Goal: Find specific page/section

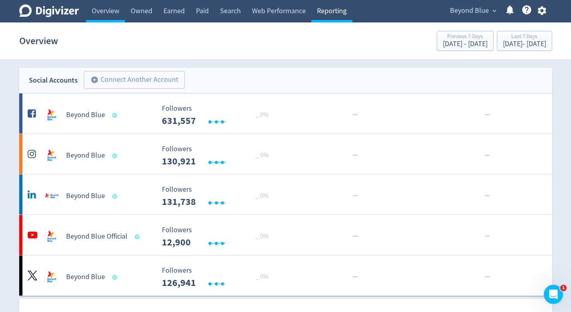
click at [350, 15] on link "Reporting" at bounding box center [331, 11] width 41 height 22
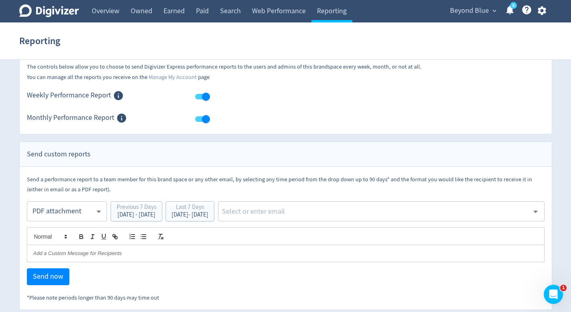
scroll to position [54, 0]
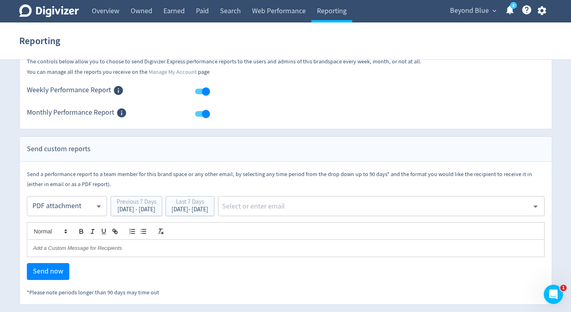
click at [389, 200] on input "text" at bounding box center [375, 206] width 308 height 12
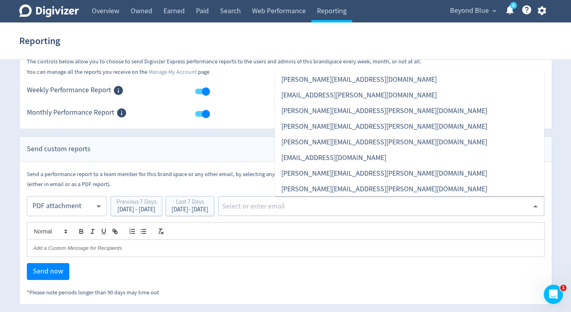
scroll to position [381, 0]
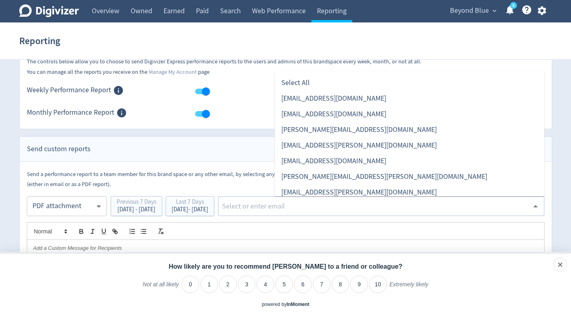
click at [322, 205] on input "text" at bounding box center [375, 206] width 308 height 12
paste input "[PERSON_NAME][EMAIL_ADDRESS][DOMAIN_NAME]"
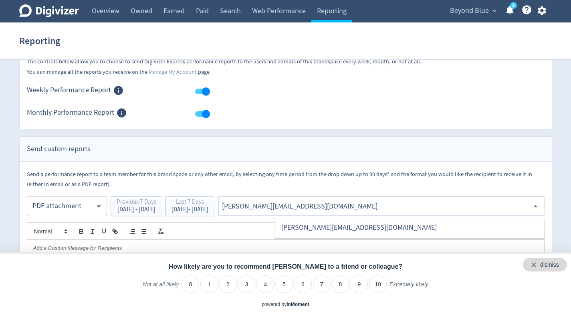
type input "[PERSON_NAME][EMAIL_ADDRESS][DOMAIN_NAME]"
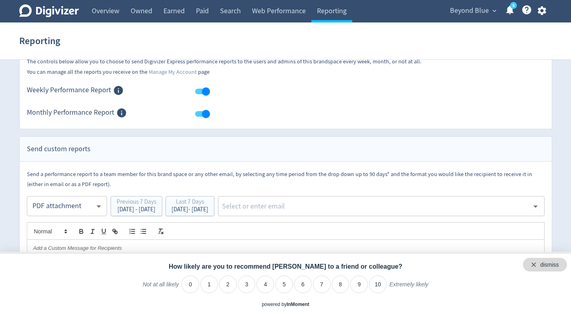
click at [555, 268] on div "dismiss" at bounding box center [549, 265] width 19 height 8
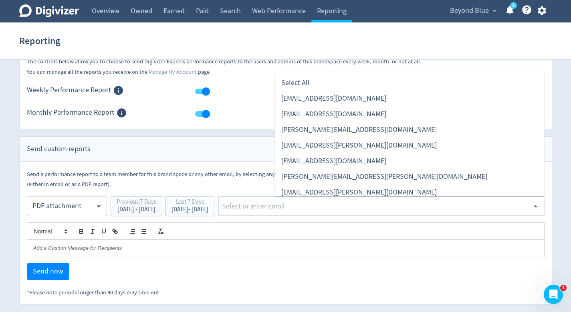
click at [372, 208] on input "text" at bounding box center [375, 206] width 308 height 12
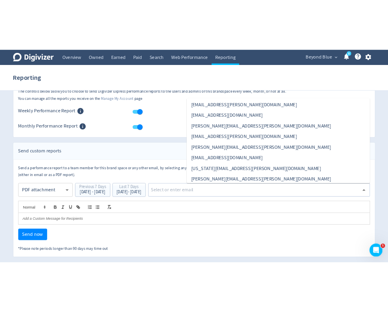
scroll to position [125, 0]
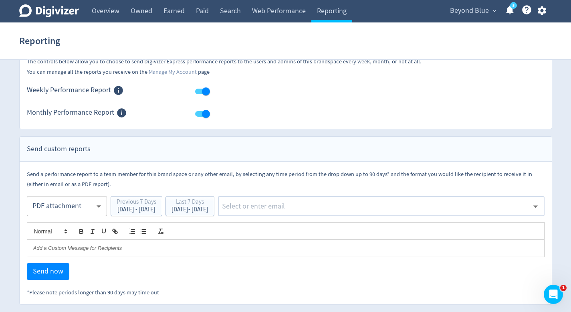
click at [343, 206] on input "text" at bounding box center [375, 206] width 308 height 12
